Goal: Task Accomplishment & Management: Complete application form

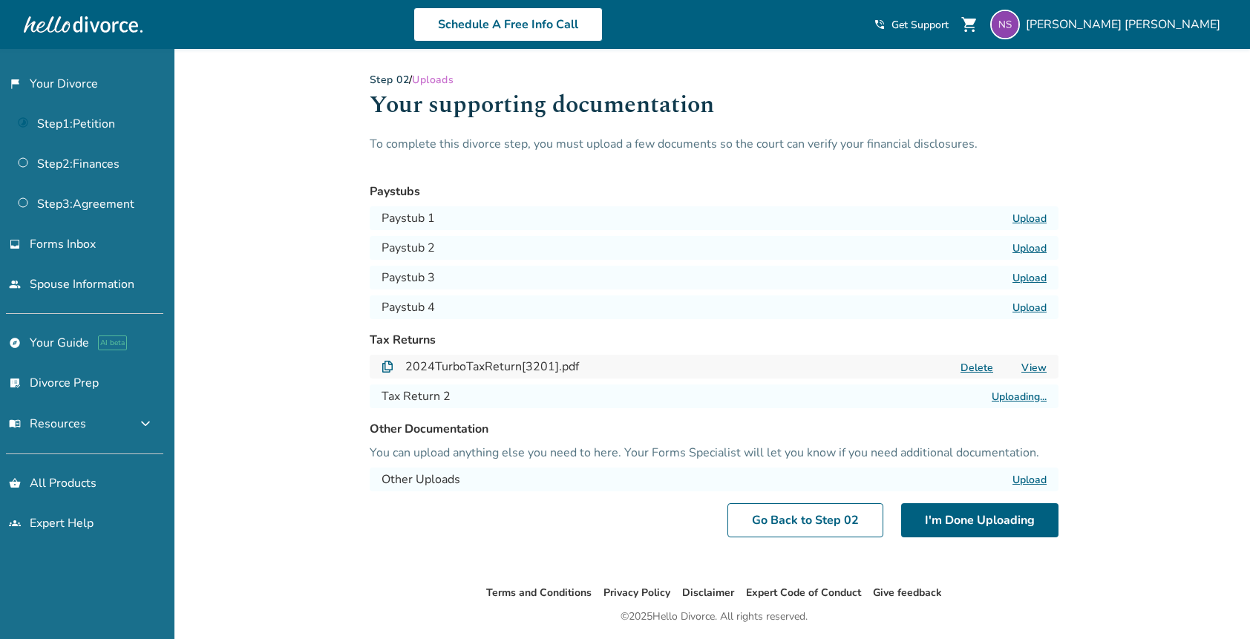
click at [1015, 396] on label "Uploading..." at bounding box center [1018, 397] width 55 height 14
click at [0, 0] on input "Uploading..." at bounding box center [0, 0] width 0 height 0
click at [1029, 399] on label "Upload" at bounding box center [1029, 397] width 34 height 14
click at [0, 0] on input "Upload" at bounding box center [0, 0] width 0 height 0
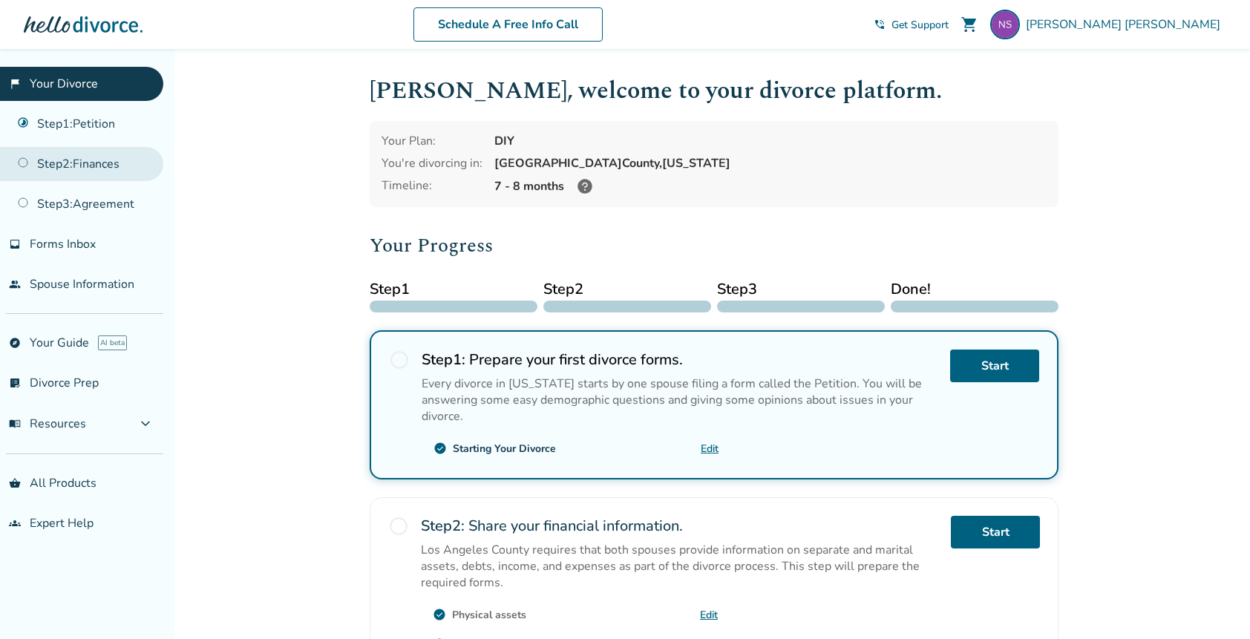
click at [68, 168] on link "Step 2 : Finances" at bounding box center [81, 164] width 163 height 34
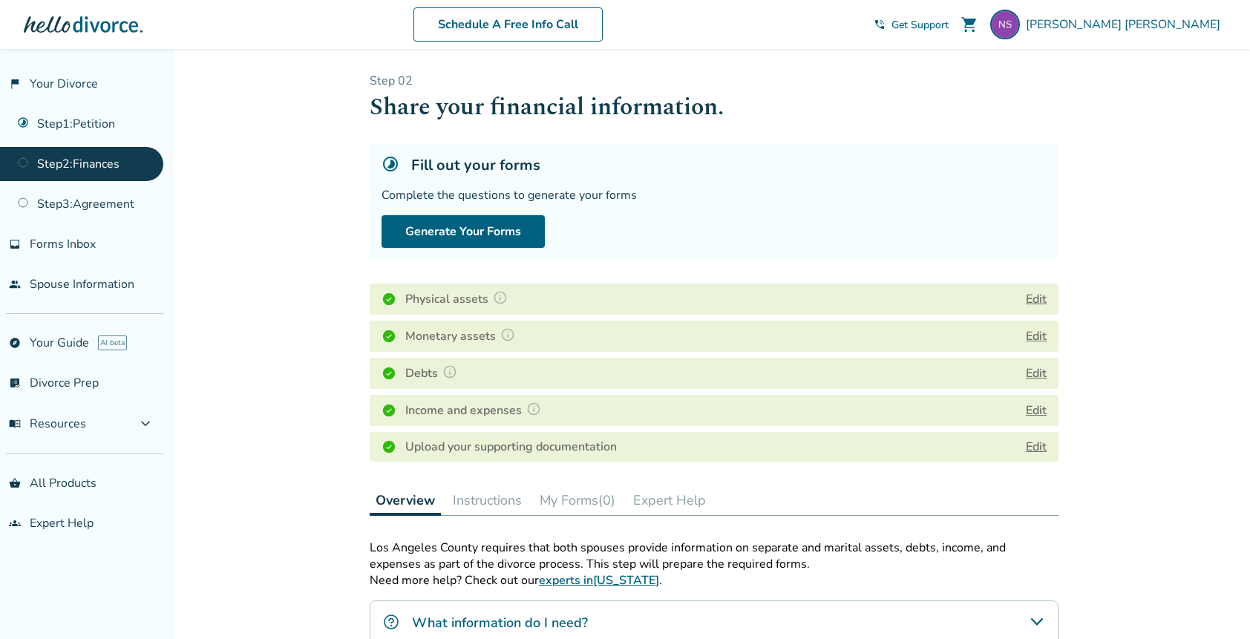
click at [1034, 455] on link "Edit" at bounding box center [1036, 447] width 21 height 16
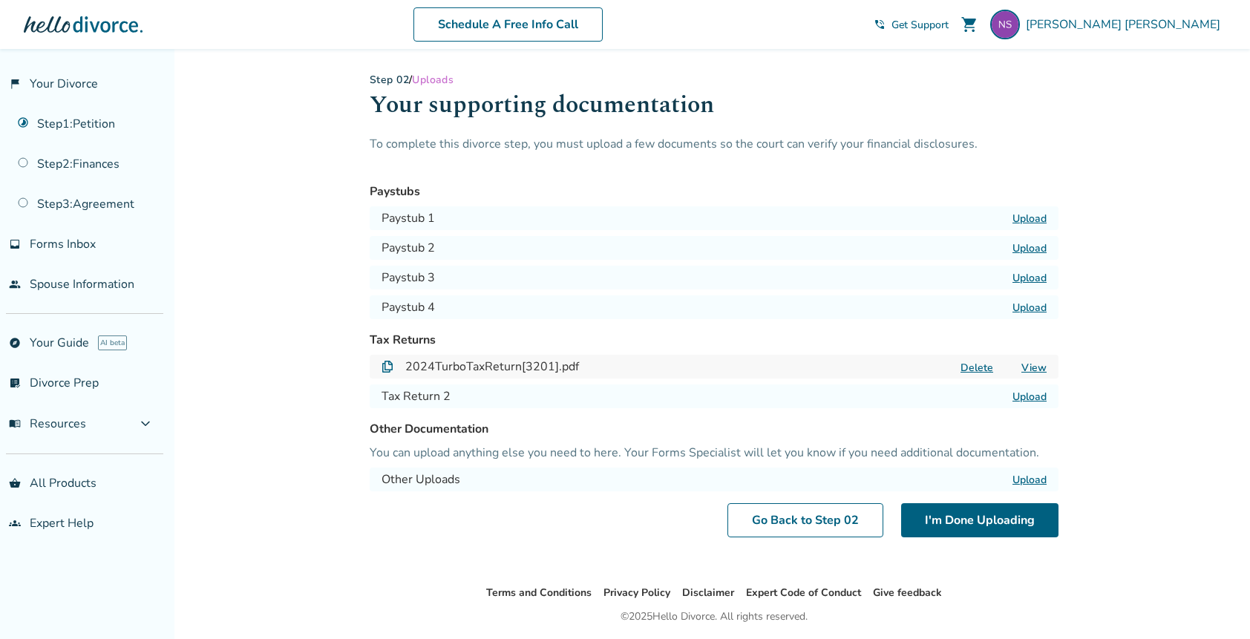
click at [1027, 399] on label "Upload" at bounding box center [1029, 397] width 34 height 14
click at [0, 0] on input "Upload" at bounding box center [0, 0] width 0 height 0
click at [47, 347] on link "explore Your Guide AI beta" at bounding box center [81, 343] width 163 height 34
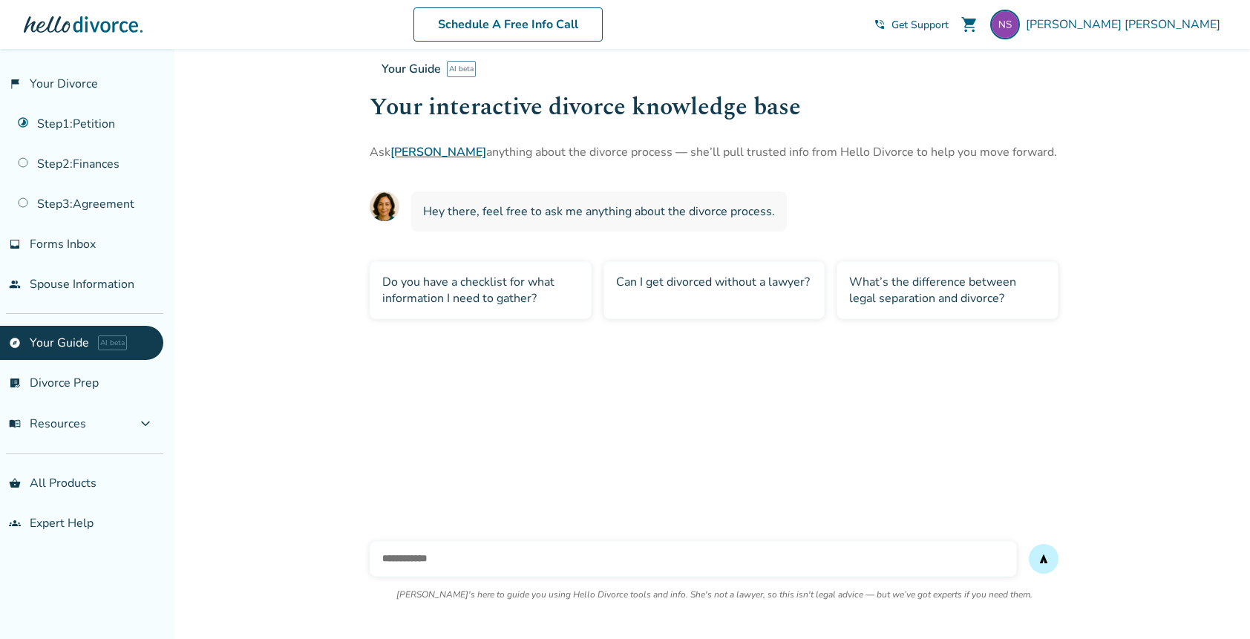
click at [423, 560] on input "text" at bounding box center [693, 559] width 647 height 36
type input "**********"
click at [1043, 559] on button "send" at bounding box center [1044, 559] width 30 height 30
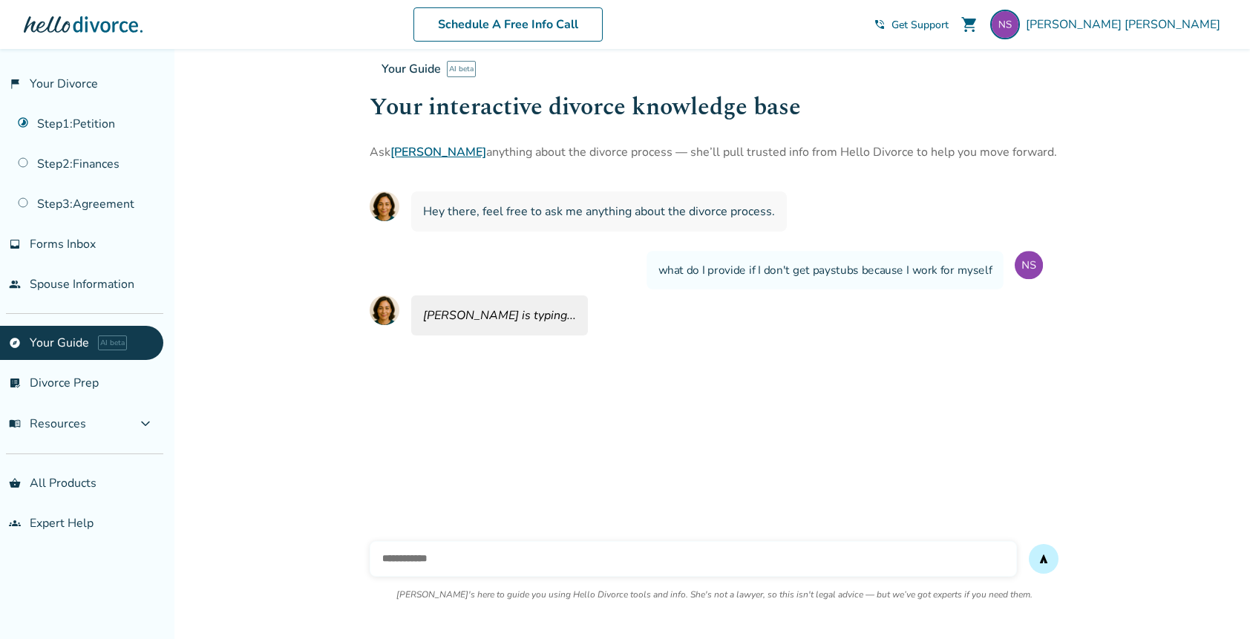
scroll to position [49, 0]
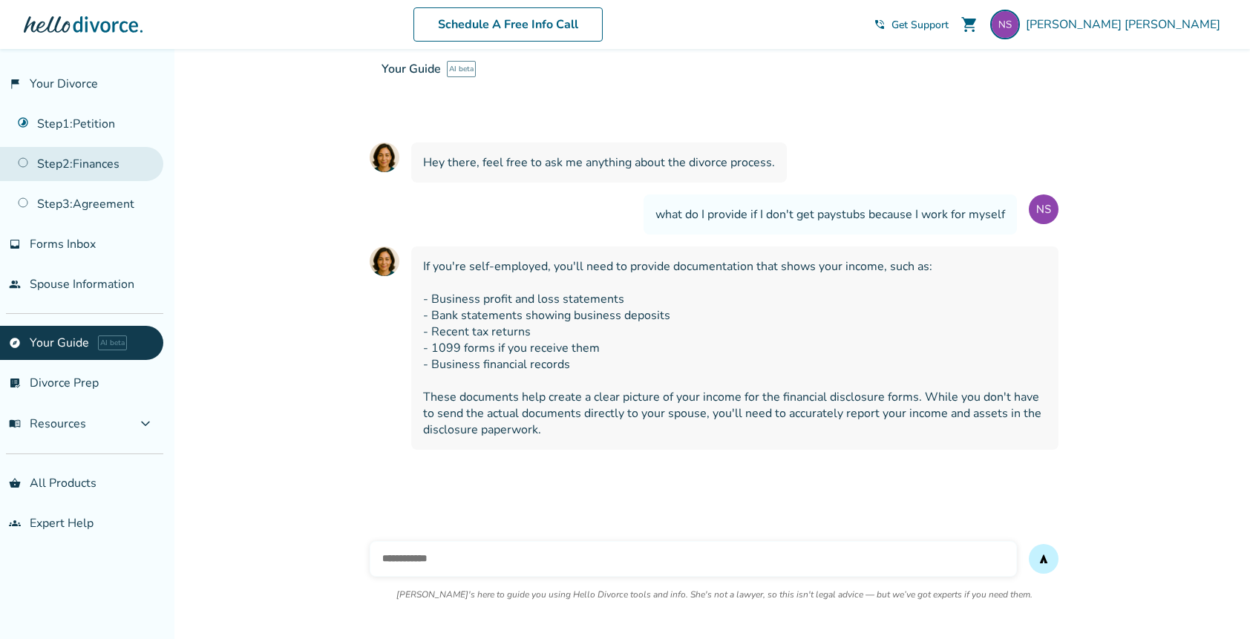
click at [87, 161] on link "Step 2 : Finances" at bounding box center [81, 164] width 163 height 34
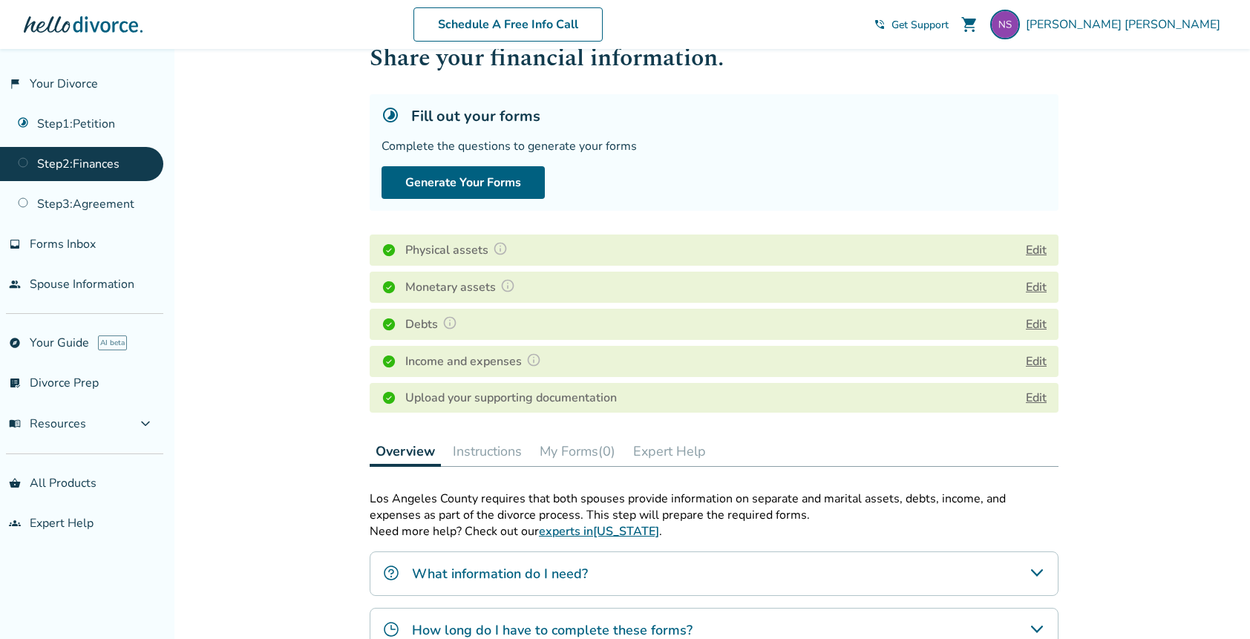
click at [1040, 404] on link "Edit" at bounding box center [1036, 398] width 21 height 16
